Goal: Information Seeking & Learning: Learn about a topic

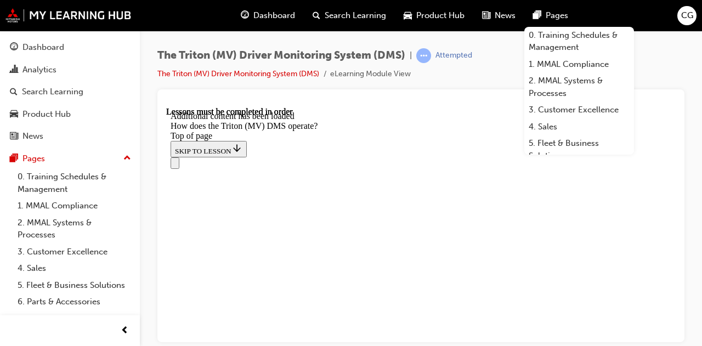
scroll to position [1849, 0]
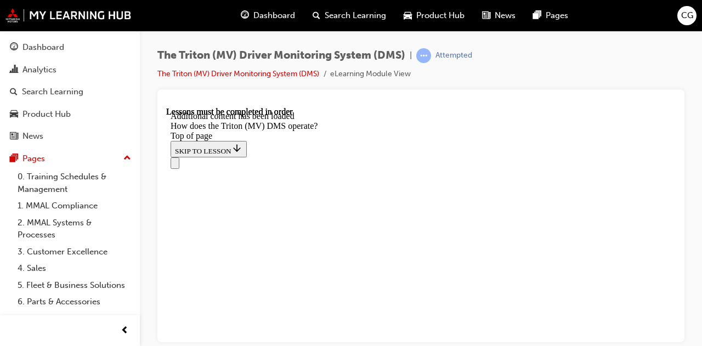
scroll to position [2507, 0]
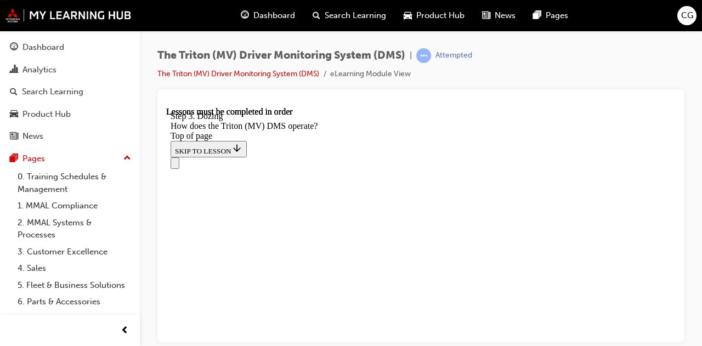
scroll to position [3013, 0]
